Goal: Information Seeking & Learning: Learn about a topic

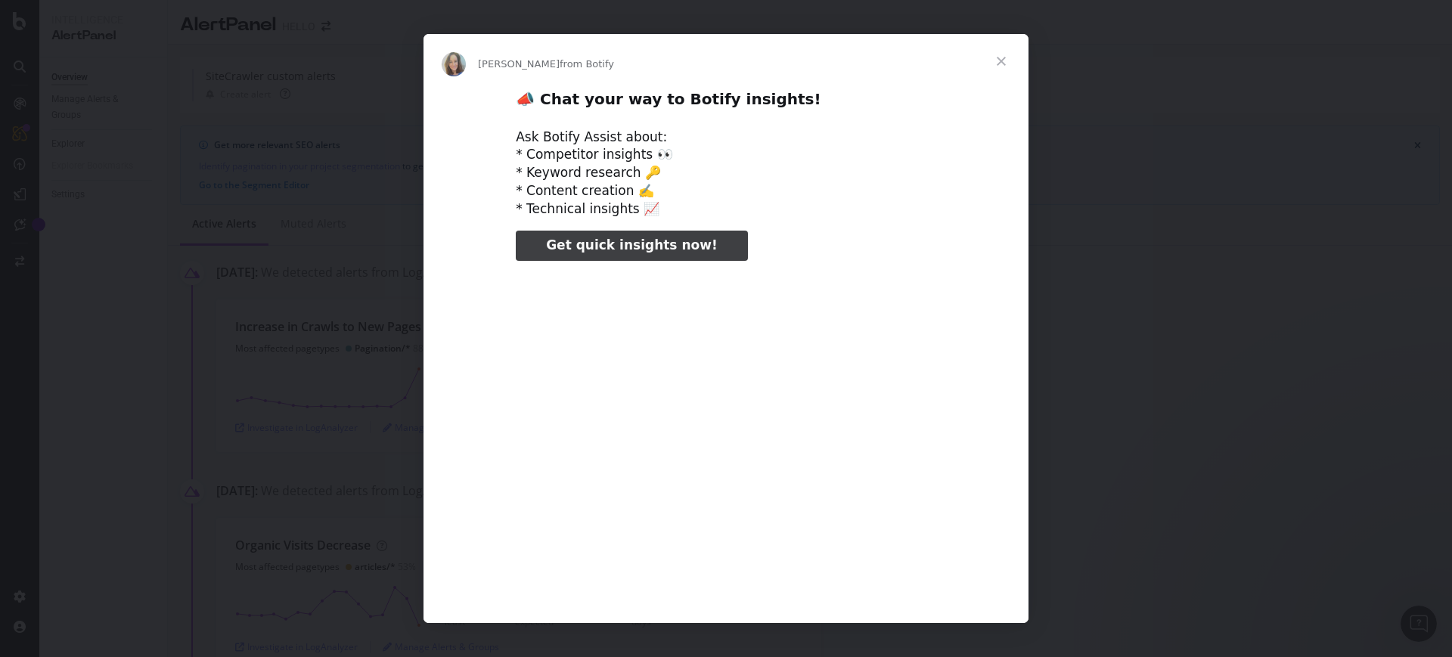
type input "78302"
click at [995, 59] on span "Close" at bounding box center [1001, 61] width 54 height 54
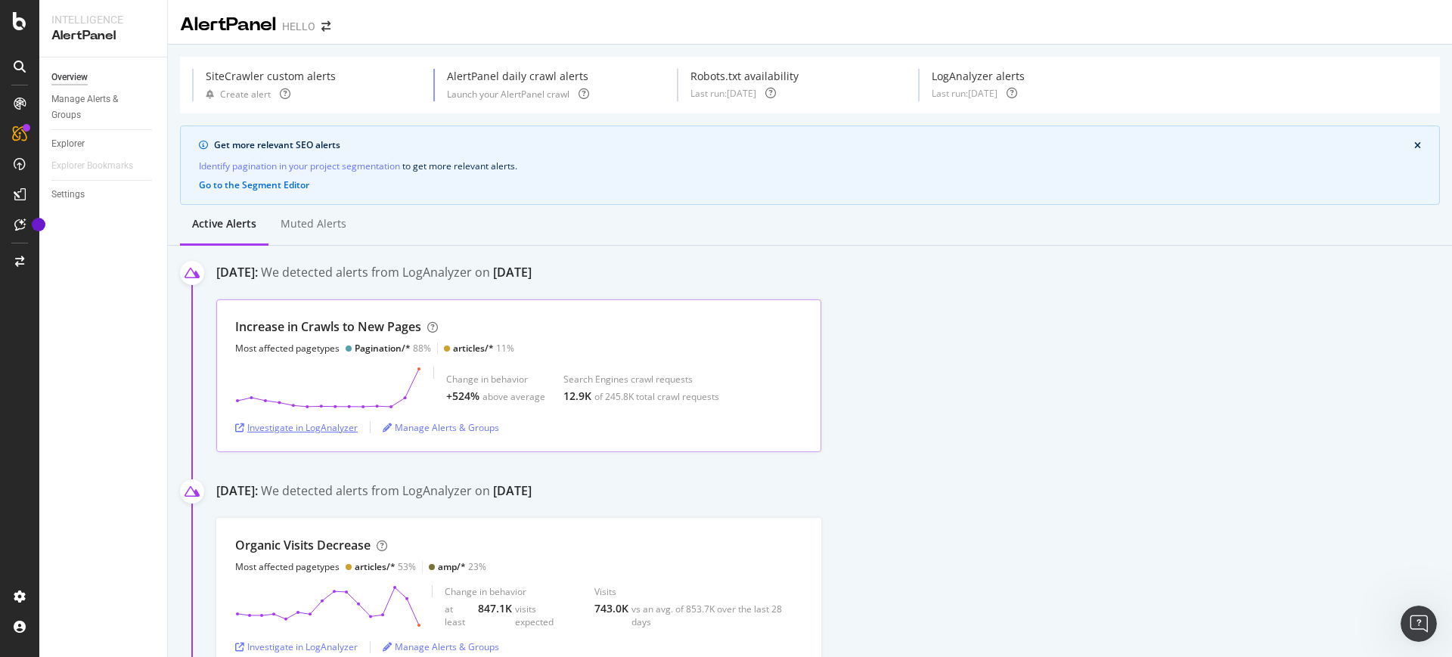
click at [330, 430] on div "Investigate in LogAnalyzer" at bounding box center [296, 427] width 123 height 13
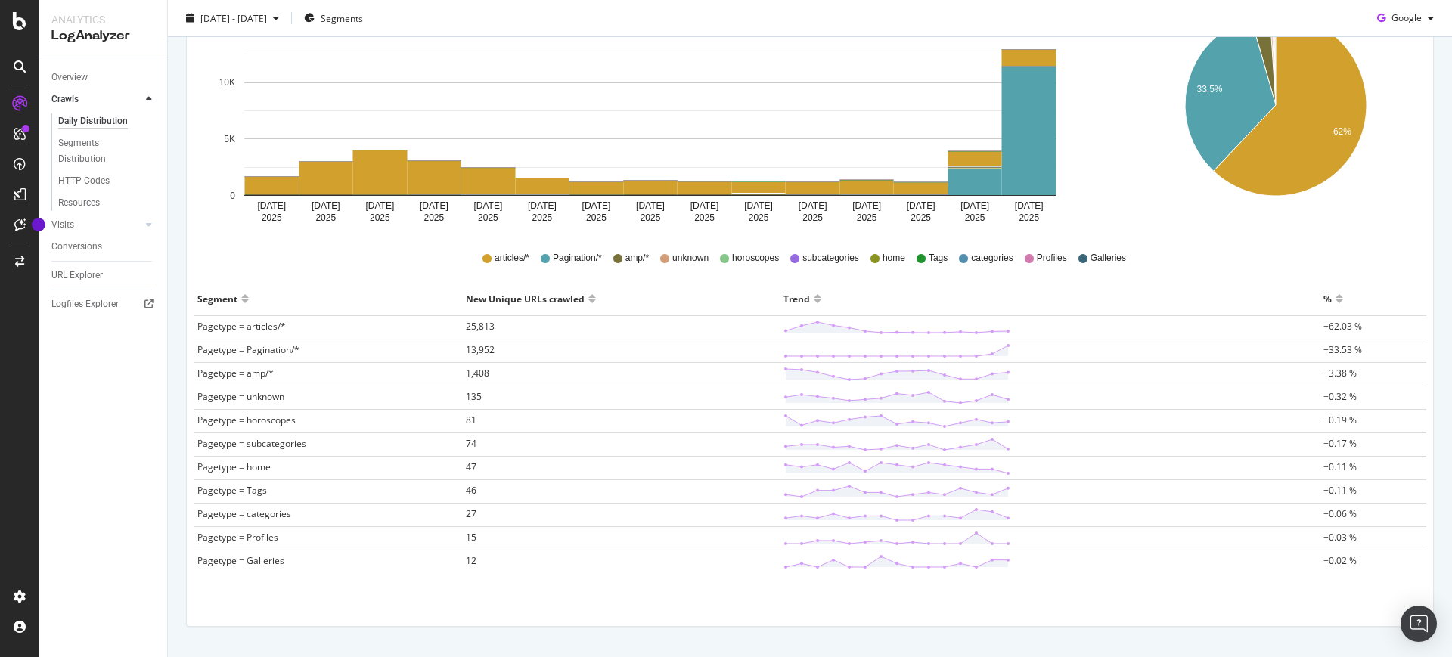
scroll to position [272, 0]
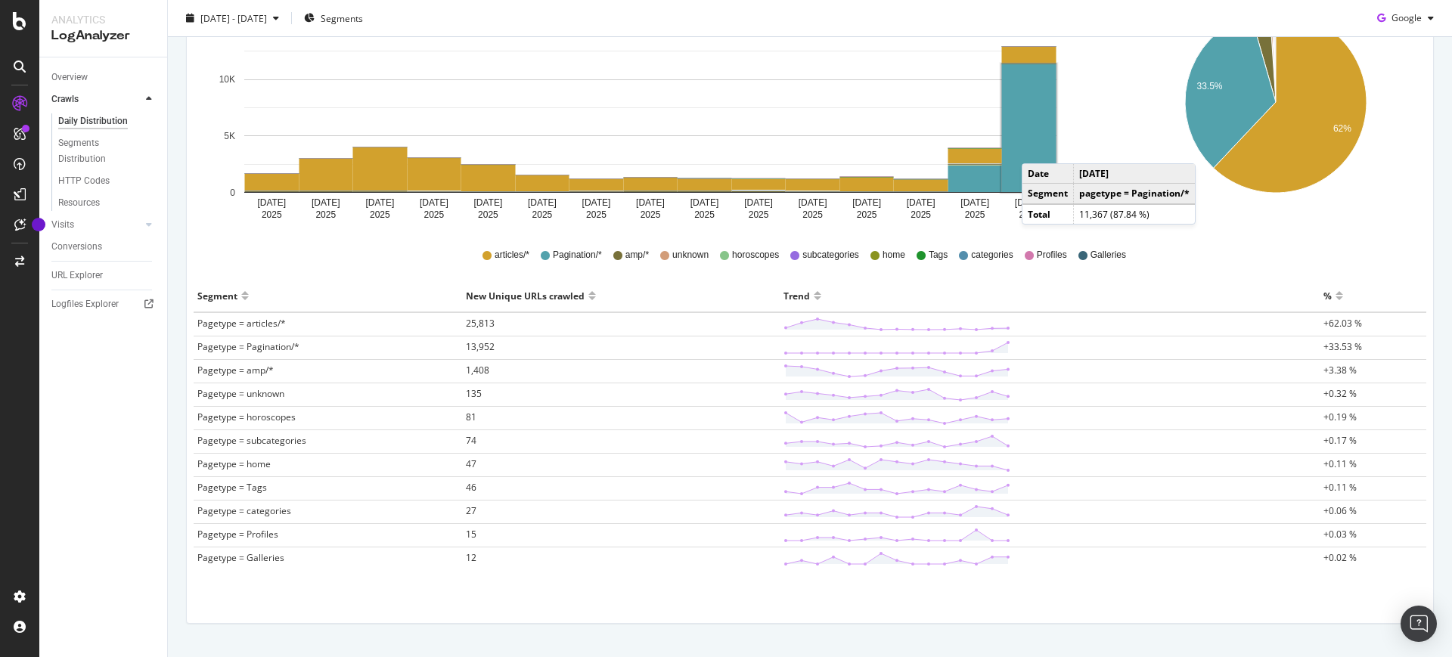
click at [1037, 148] on rect "A chart." at bounding box center [1029, 128] width 54 height 128
